Goal: Task Accomplishment & Management: Manage account settings

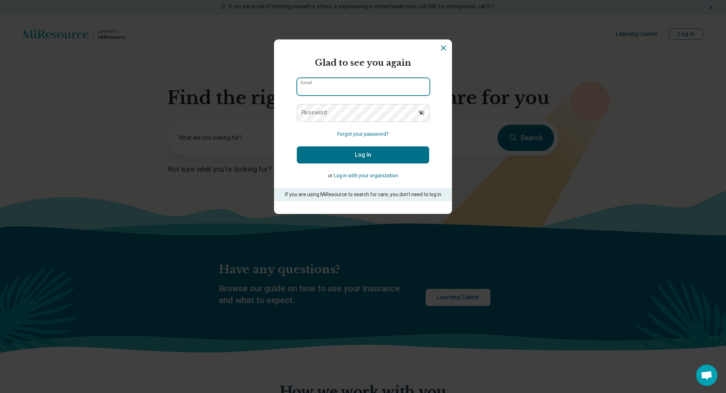
click at [324, 89] on input "Email" at bounding box center [363, 86] width 132 height 17
type input "**********"
click at [297, 147] on button "Log In" at bounding box center [363, 155] width 132 height 17
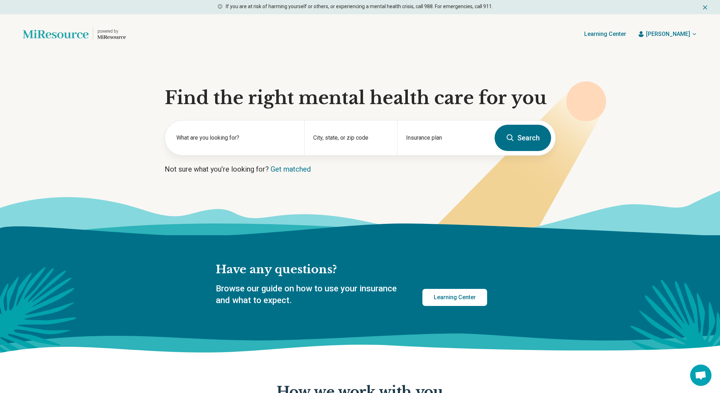
click at [692, 34] on icon "button" at bounding box center [695, 34] width 6 height 6
click at [671, 55] on link "My dashboard" at bounding box center [673, 55] width 49 height 18
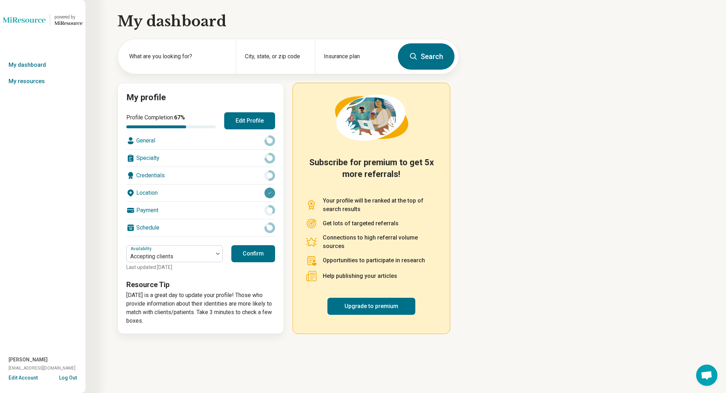
click at [160, 214] on div "Payment" at bounding box center [200, 210] width 149 height 17
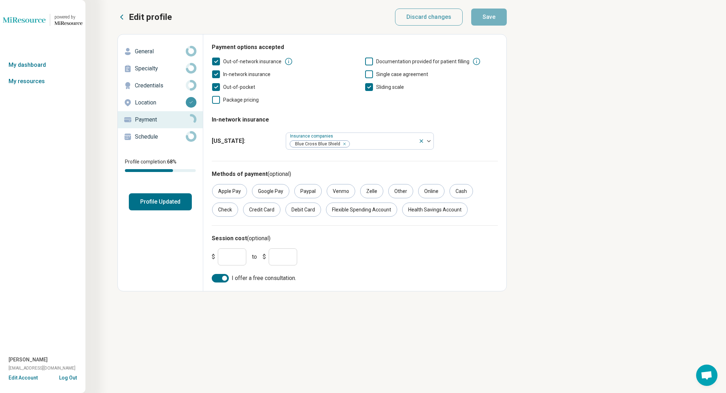
click at [149, 87] on p "Credentials" at bounding box center [160, 85] width 51 height 9
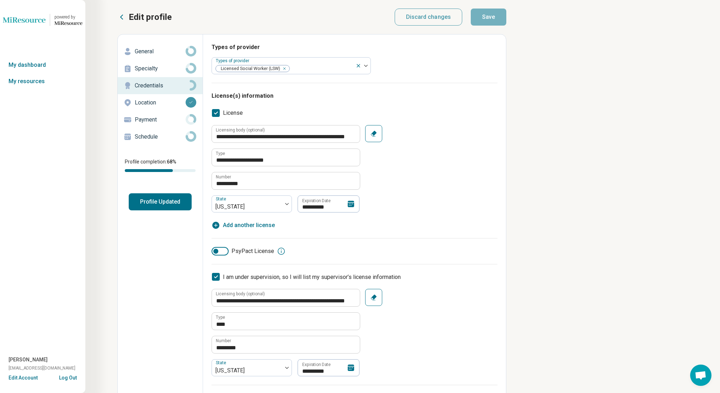
click at [144, 70] on p "Specialty" at bounding box center [160, 68] width 51 height 9
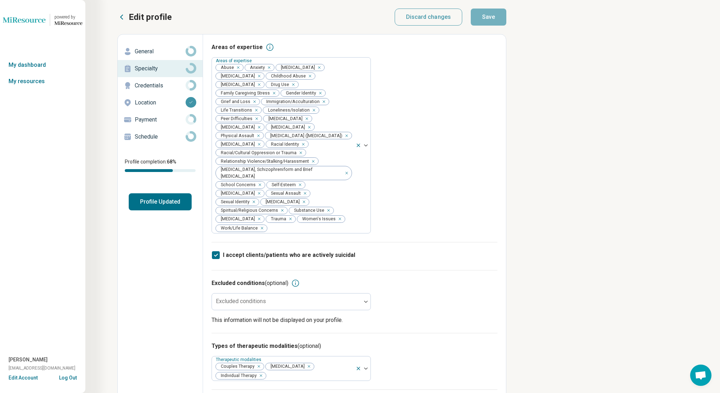
click at [157, 136] on p "Schedule" at bounding box center [160, 137] width 51 height 9
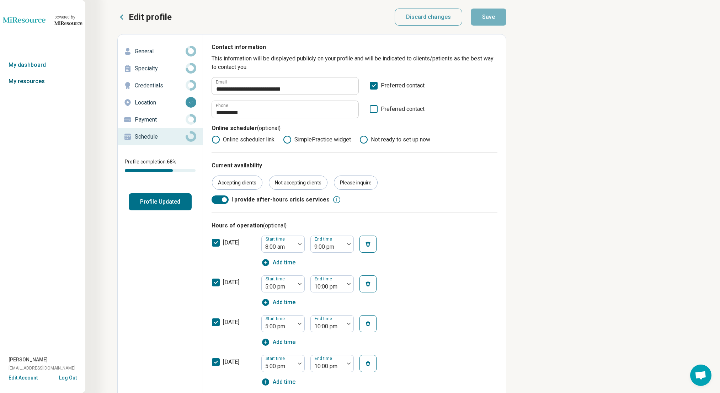
click at [26, 84] on link "My resources" at bounding box center [42, 81] width 85 height 16
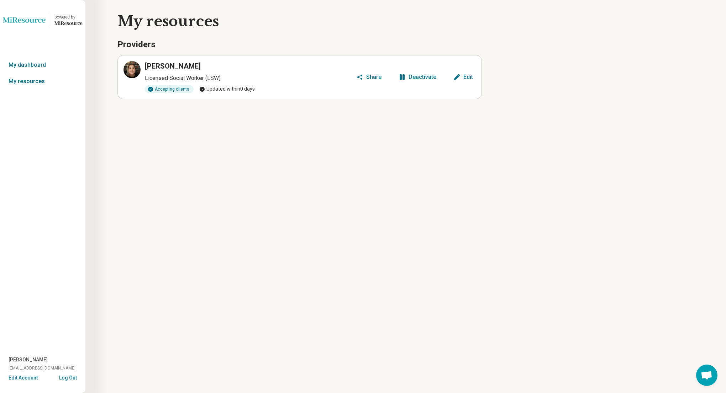
click at [367, 76] on button "Share" at bounding box center [368, 76] width 31 height 11
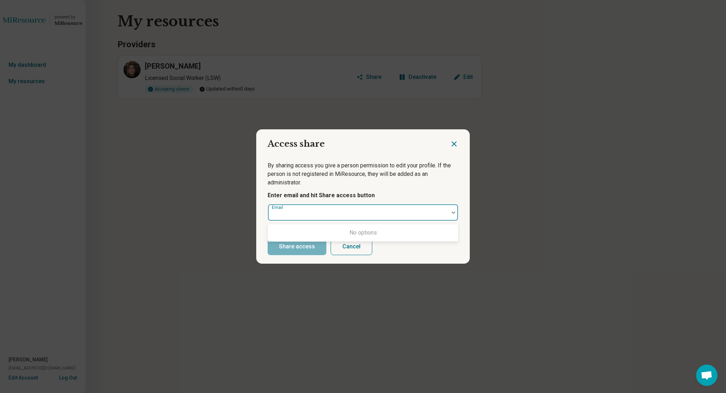
drag, startPoint x: 315, startPoint y: 211, endPoint x: 324, endPoint y: 203, distance: 11.3
click at [318, 211] on div at bounding box center [358, 216] width 175 height 10
click at [333, 188] on div "By sharing access you give a person permission to edit your profile. If the per…" at bounding box center [362, 191] width 213 height 77
click at [340, 249] on button "Cancel" at bounding box center [351, 246] width 42 height 17
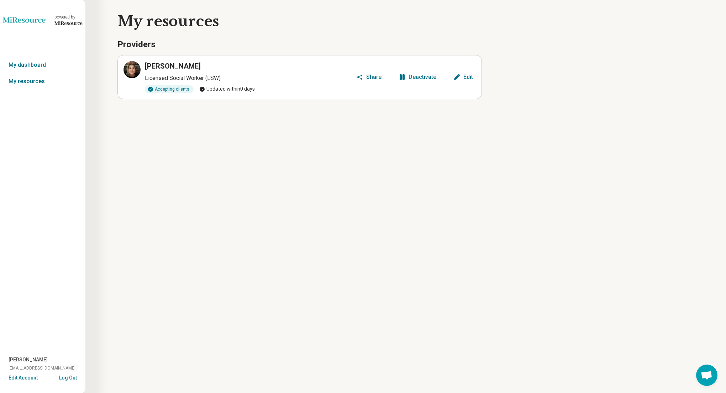
click at [471, 76] on div "Edit" at bounding box center [468, 77] width 10 height 6
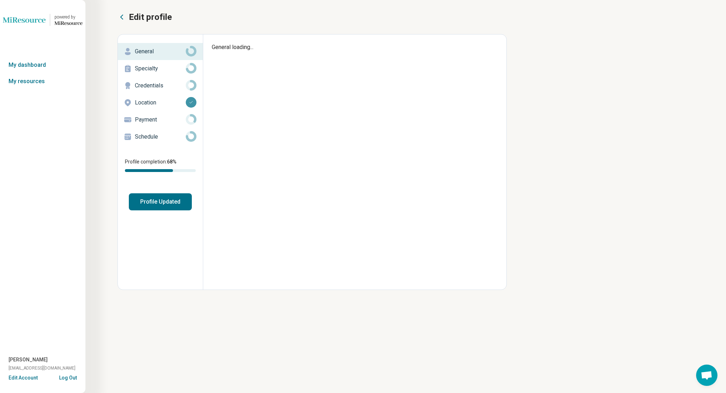
type textarea "*"
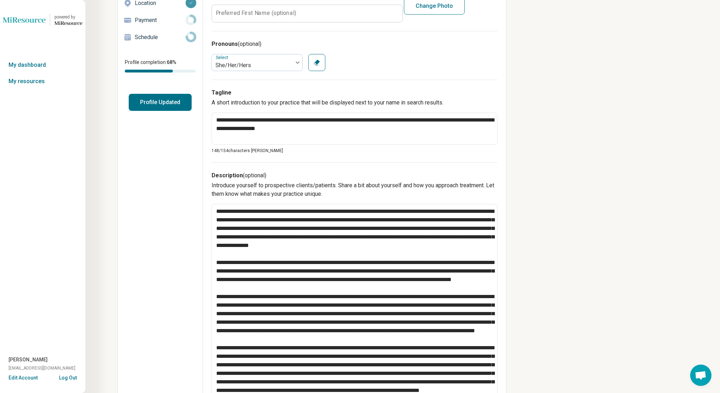
scroll to position [101, 0]
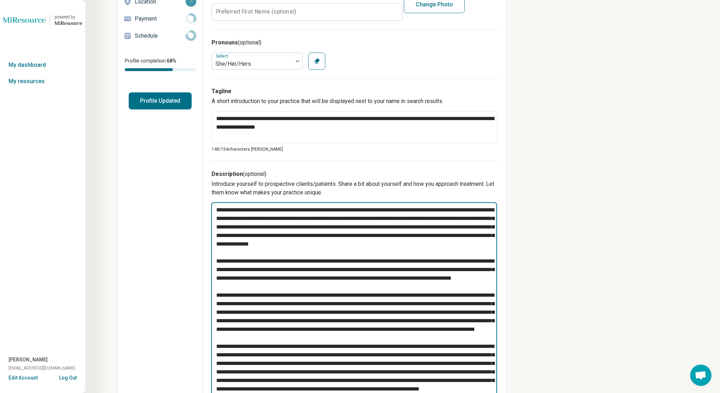
click at [439, 213] on textarea at bounding box center [354, 350] width 286 height 297
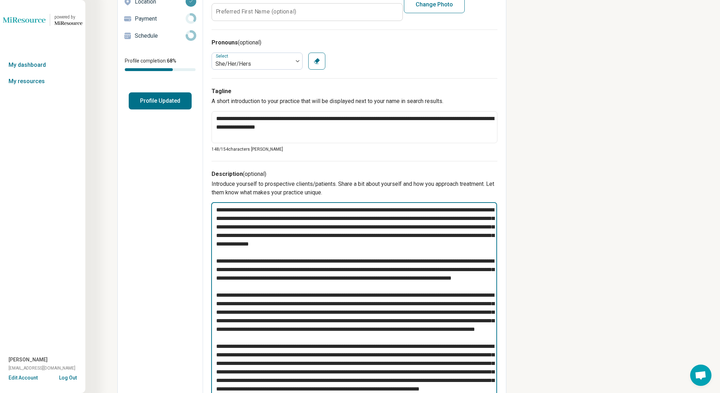
click at [439, 213] on textarea at bounding box center [354, 350] width 286 height 297
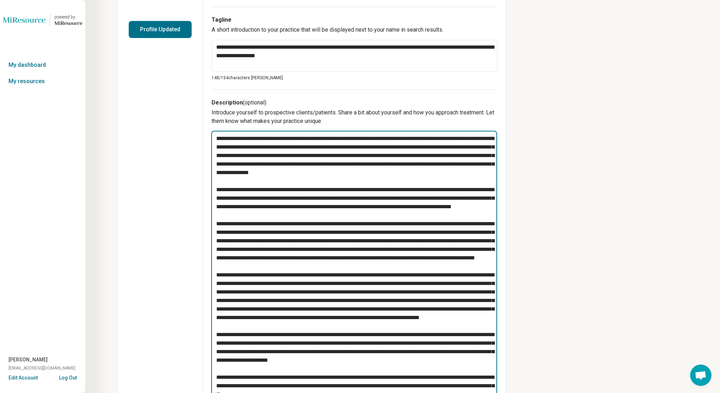
scroll to position [190, 0]
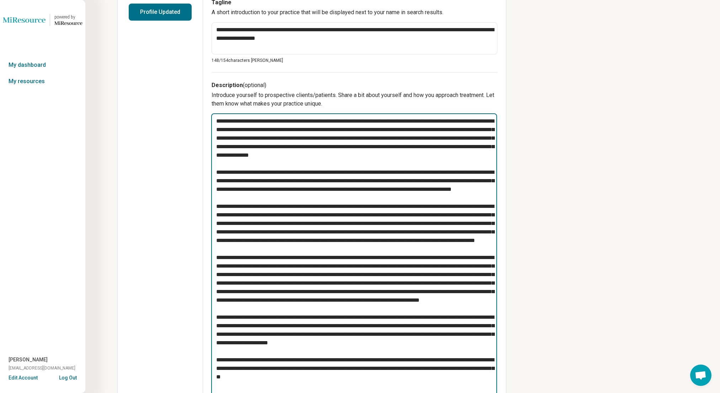
click at [441, 202] on textarea at bounding box center [354, 261] width 286 height 297
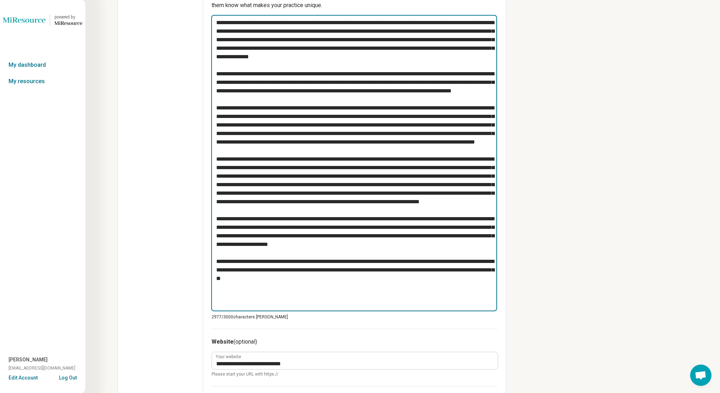
scroll to position [289, 0]
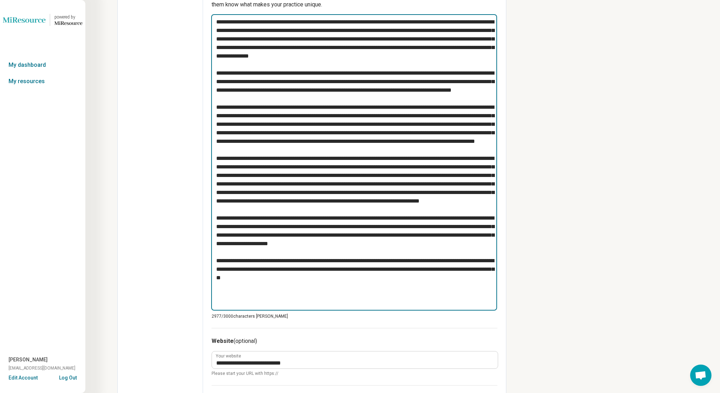
click at [441, 201] on textarea at bounding box center [354, 162] width 286 height 297
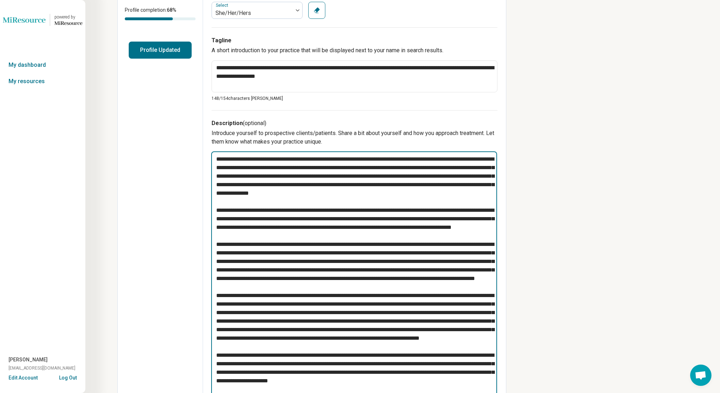
scroll to position [0, 0]
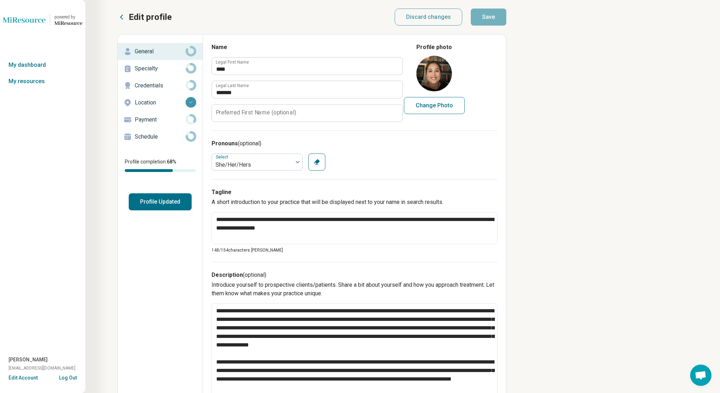
click at [160, 206] on button "Profile Updated" at bounding box center [160, 201] width 63 height 17
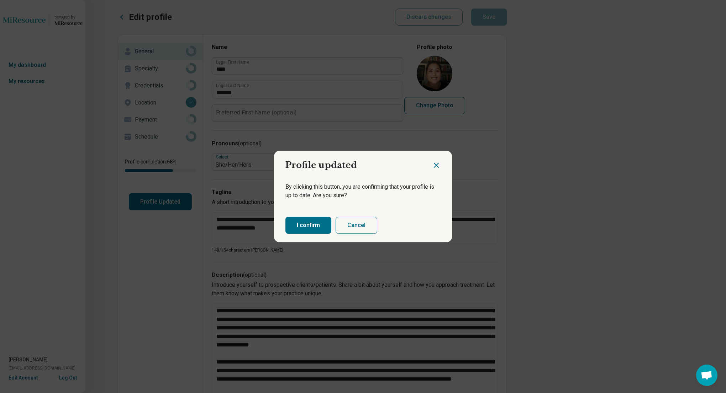
click at [315, 228] on button "I confirm" at bounding box center [308, 225] width 46 height 17
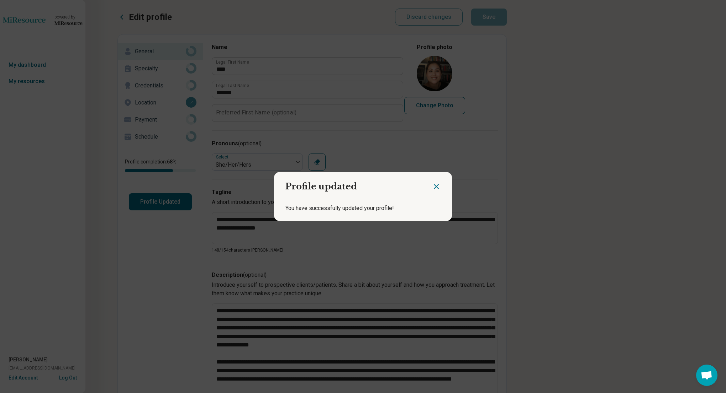
click at [436, 188] on icon "Close dialog" at bounding box center [436, 186] width 9 height 9
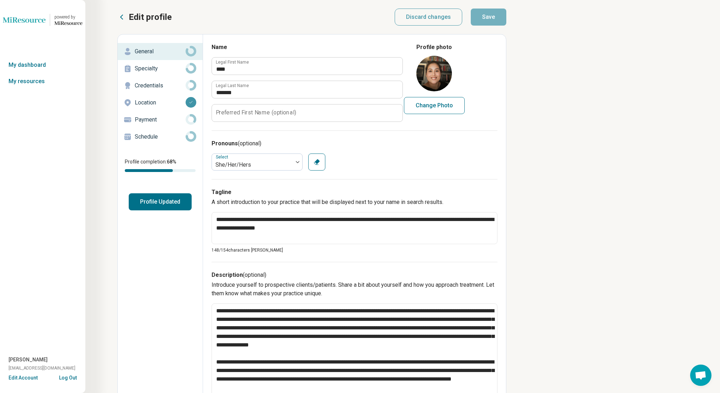
click at [16, 25] on img at bounding box center [24, 19] width 43 height 17
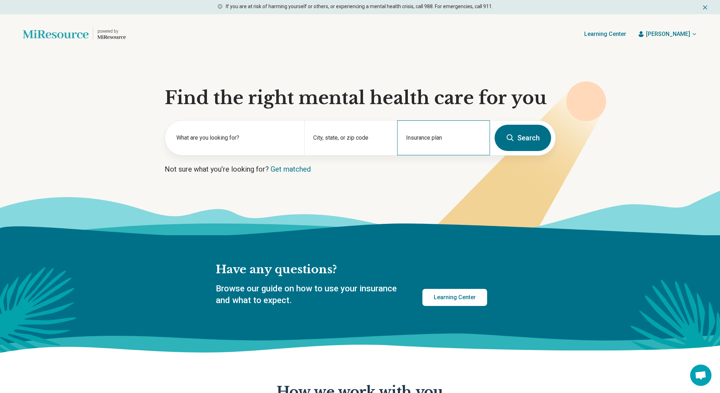
click at [449, 134] on div "Insurance plan" at bounding box center [443, 138] width 93 height 35
